Goal: Communication & Community: Answer question/provide support

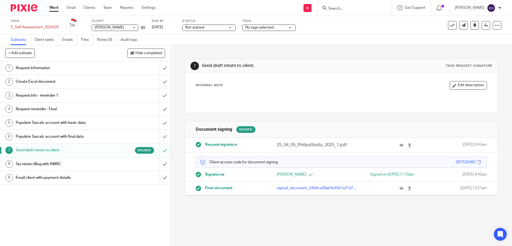
click at [99, 181] on link "9 Email client with payment details" at bounding box center [80, 177] width 160 height 13
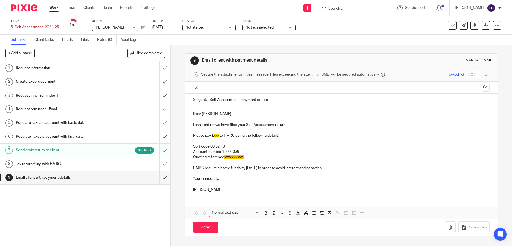
click at [218, 136] on span "xxx" at bounding box center [217, 136] width 6 height 4
drag, startPoint x: 250, startPoint y: 155, endPoint x: 223, endPoint y: 157, distance: 26.8
click at [223, 157] on p "Quoting reference xxxxxxxxxx." at bounding box center [341, 157] width 297 height 5
drag, startPoint x: 17, startPoint y: 96, endPoint x: 231, endPoint y: 158, distance: 223.1
click at [231, 158] on p "Quoting reference" at bounding box center [341, 157] width 297 height 5
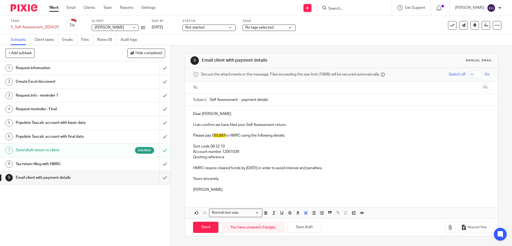
click at [234, 157] on p "Quoting reference" at bounding box center [341, 157] width 297 height 5
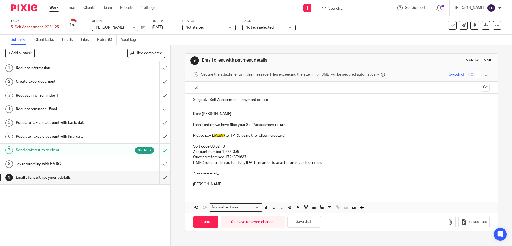
click at [228, 89] on input "text" at bounding box center [341, 88] width 277 height 6
click at [208, 223] on input "Send" at bounding box center [205, 223] width 25 height 11
type input "Sent"
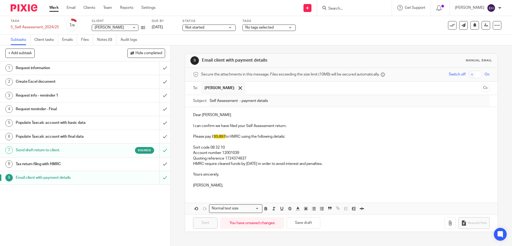
click at [46, 6] on div "Work Email Clients Team Reports Settings Work Email Clients Team Reports Settin…" at bounding box center [104, 8] width 120 height 16
click at [51, 8] on link "Work" at bounding box center [53, 7] width 9 height 5
